Goal: Transaction & Acquisition: Subscribe to service/newsletter

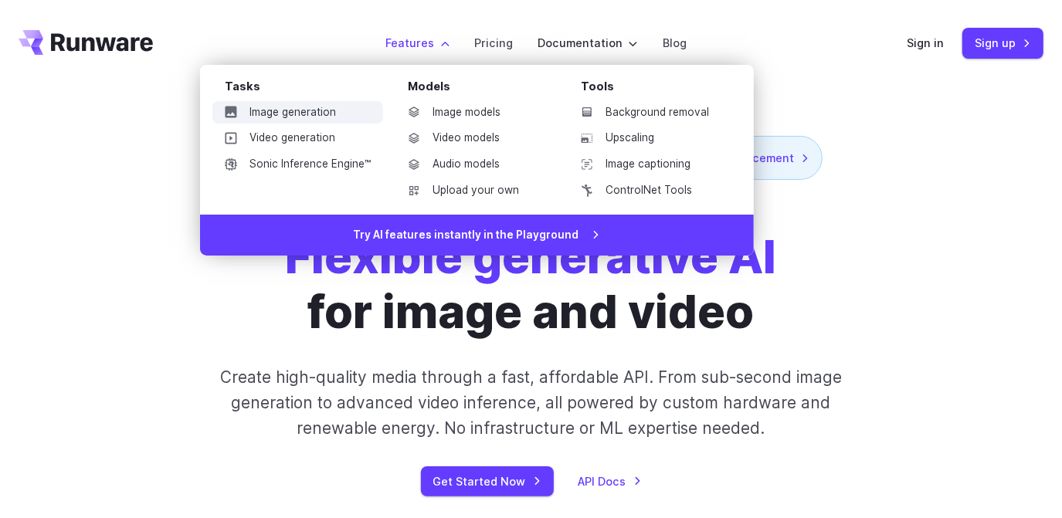
click at [268, 112] on link "Image generation" at bounding box center [297, 112] width 171 height 23
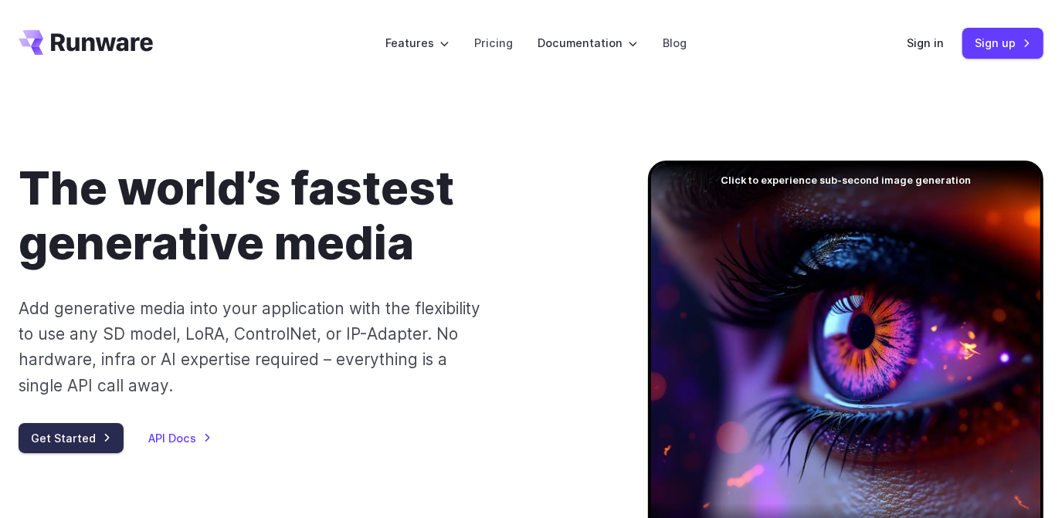
click at [37, 442] on link "Get Started" at bounding box center [71, 438] width 105 height 30
